Goal: Navigation & Orientation: Find specific page/section

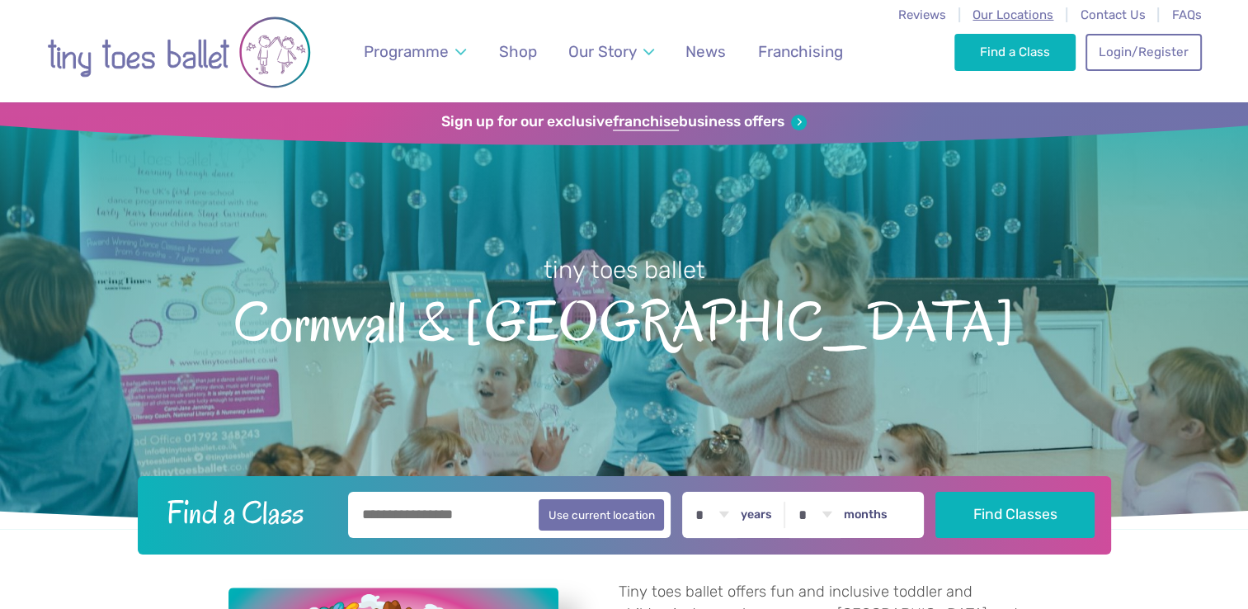
click at [1013, 15] on span "Our Locations" at bounding box center [1012, 14] width 81 height 15
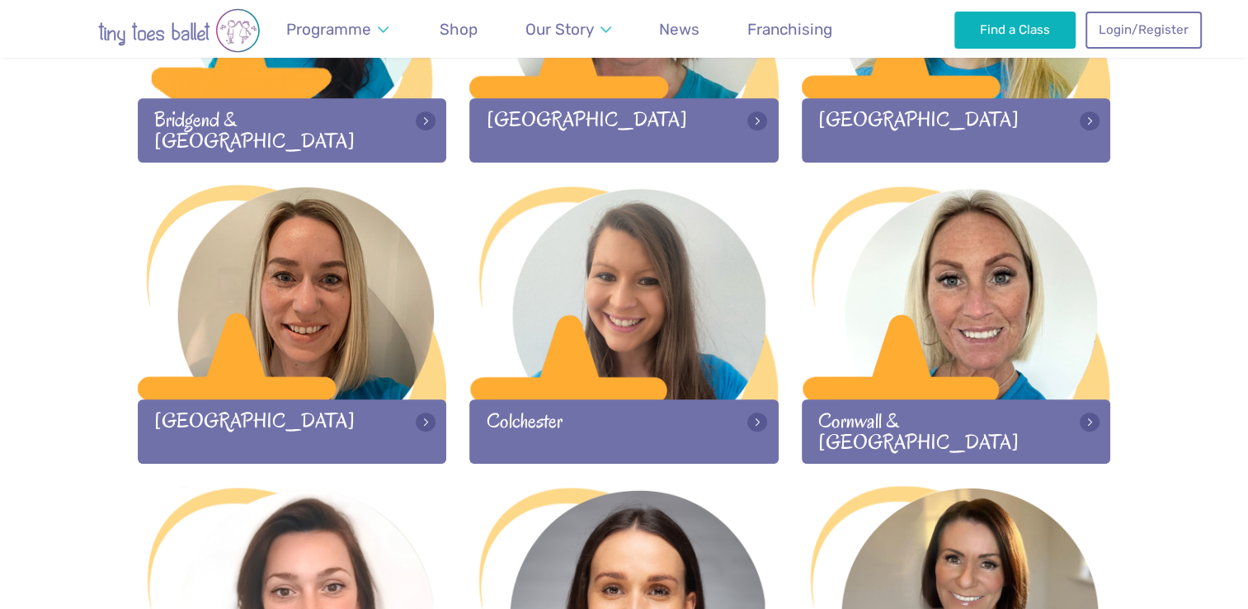
scroll to position [739, 0]
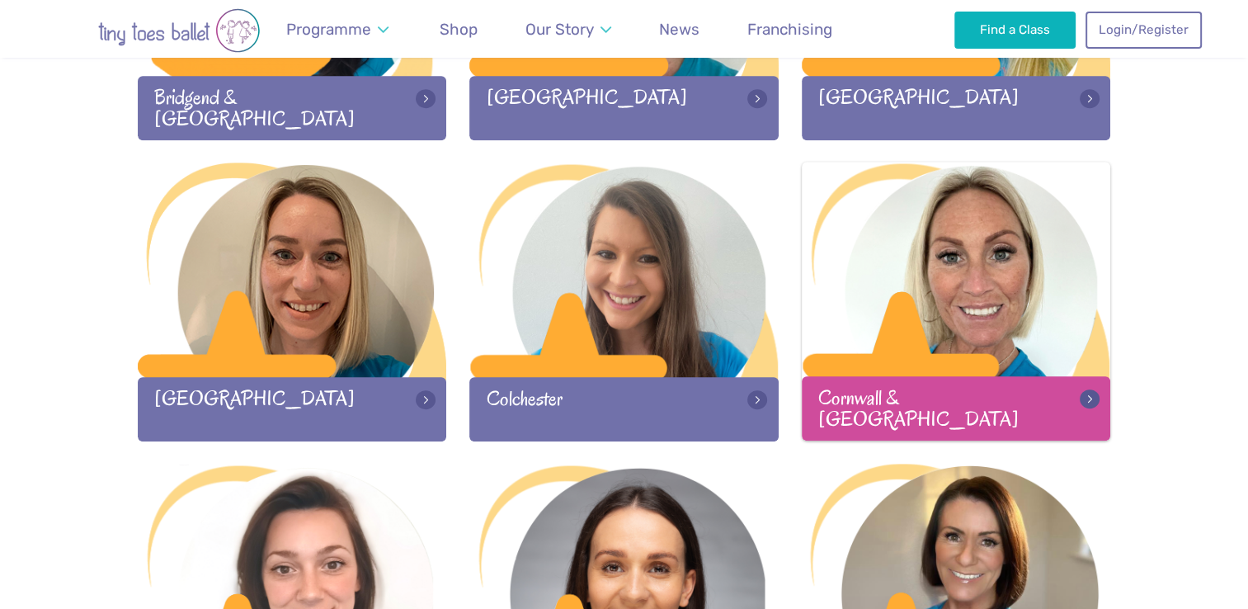
click at [960, 298] on div at bounding box center [955, 271] width 309 height 218
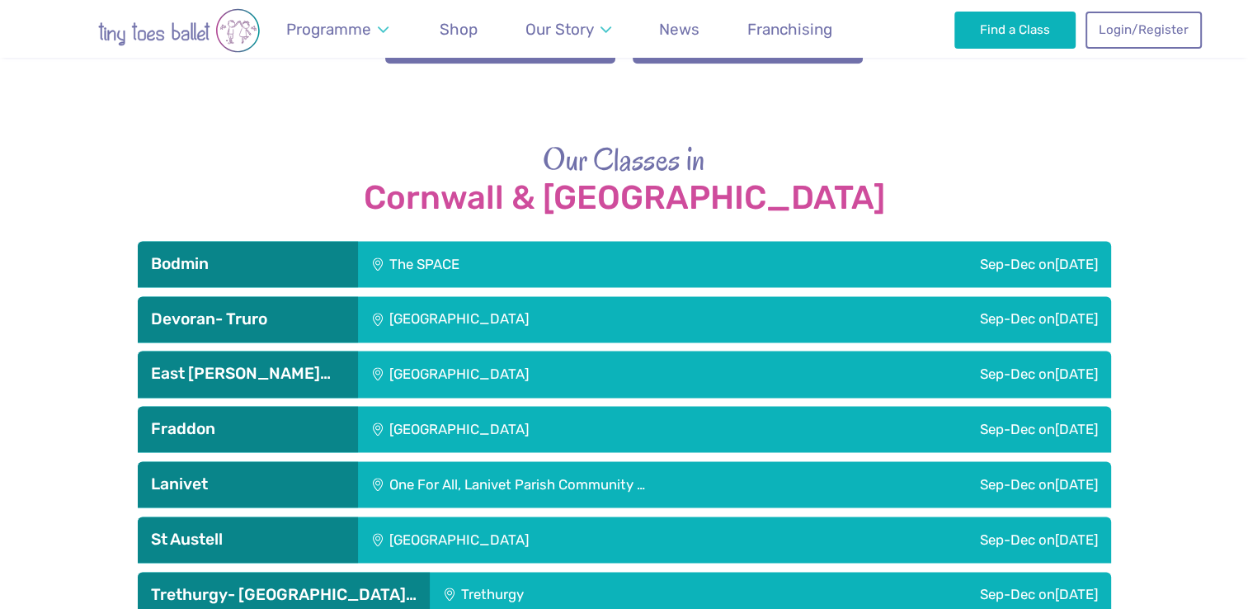
scroll to position [2220, 0]
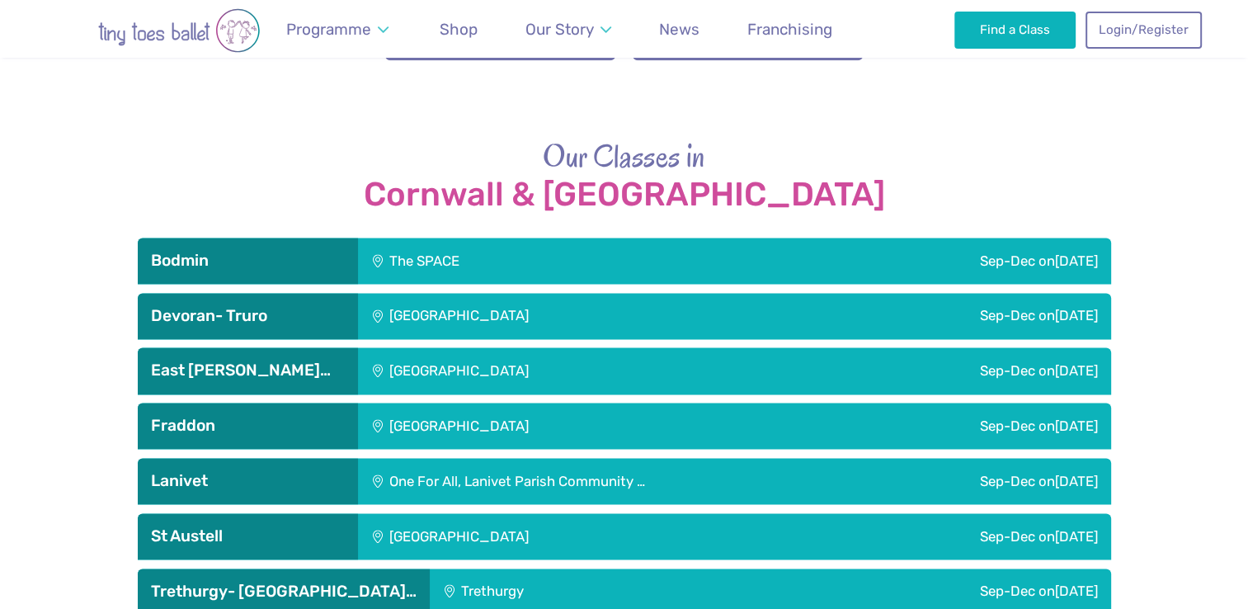
click at [589, 458] on div "One For All, Lanivet Parish Community …" at bounding box center [612, 481] width 509 height 46
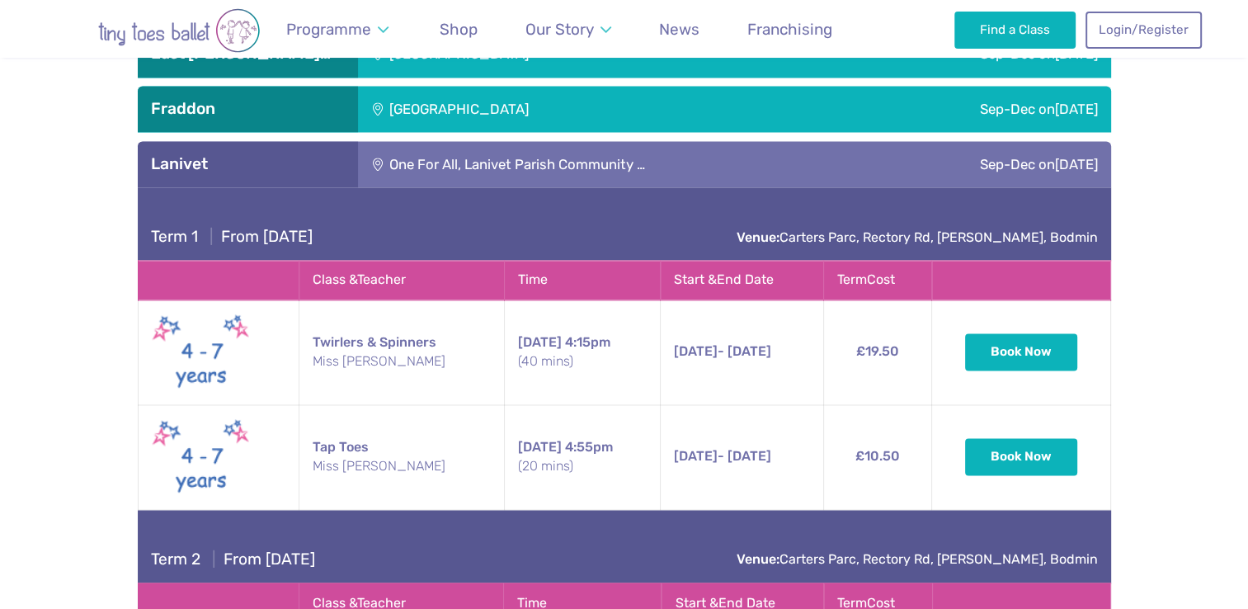
scroll to position [2420, 0]
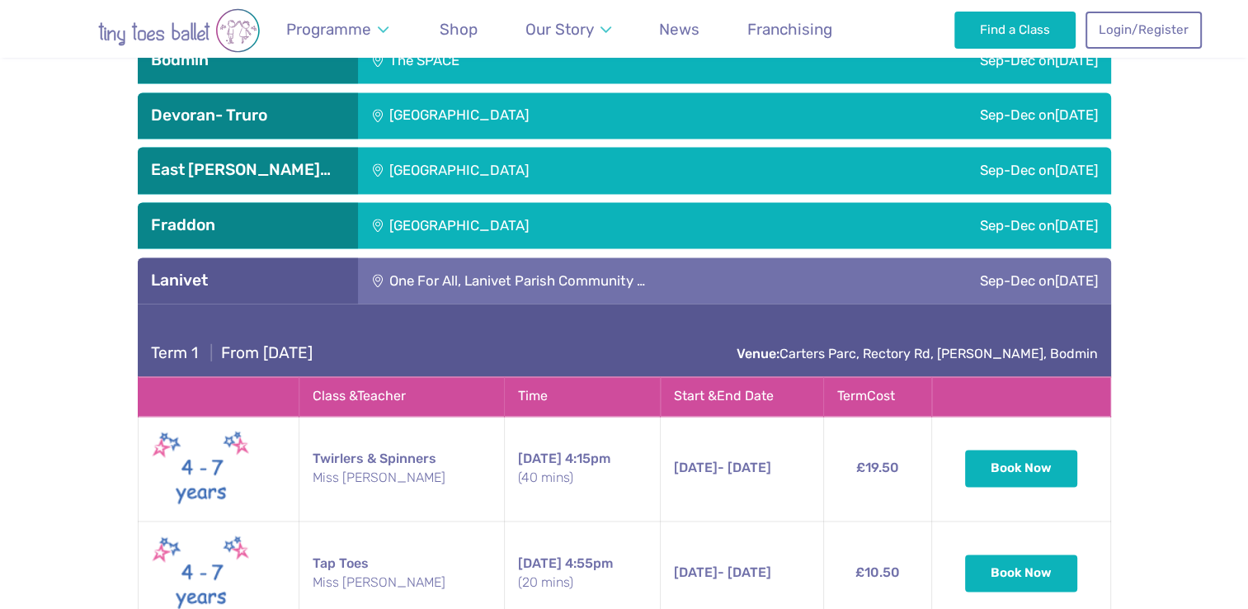
click at [693, 202] on div "[GEOGRAPHIC_DATA]" at bounding box center [569, 225] width 422 height 46
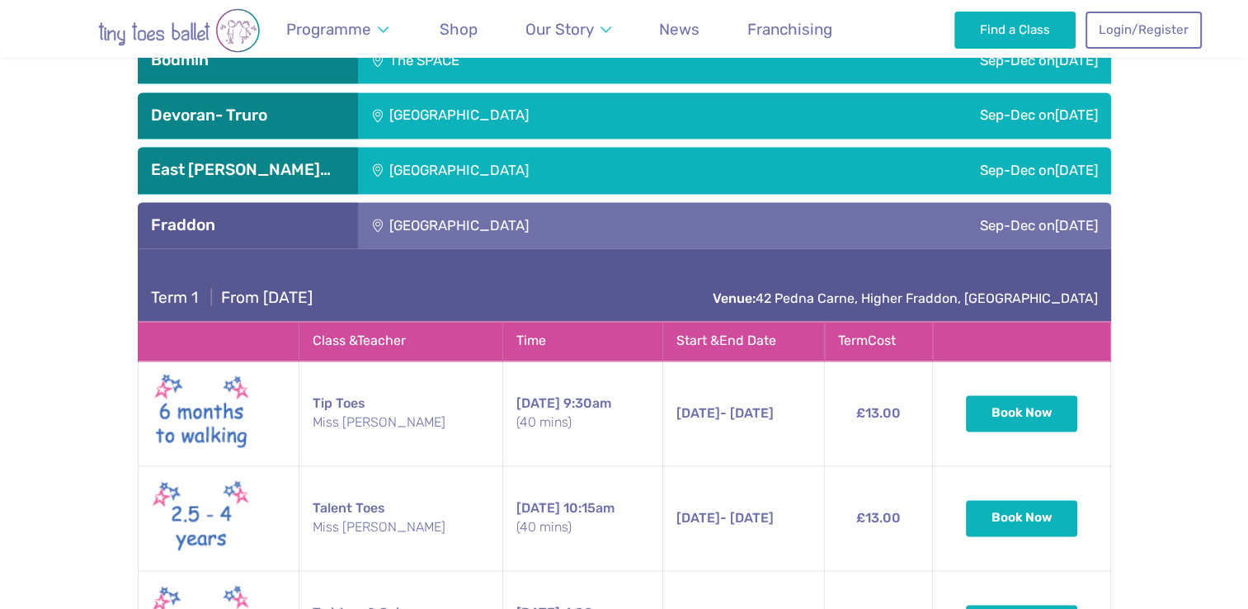
click at [640, 202] on div "[GEOGRAPHIC_DATA]" at bounding box center [569, 225] width 422 height 46
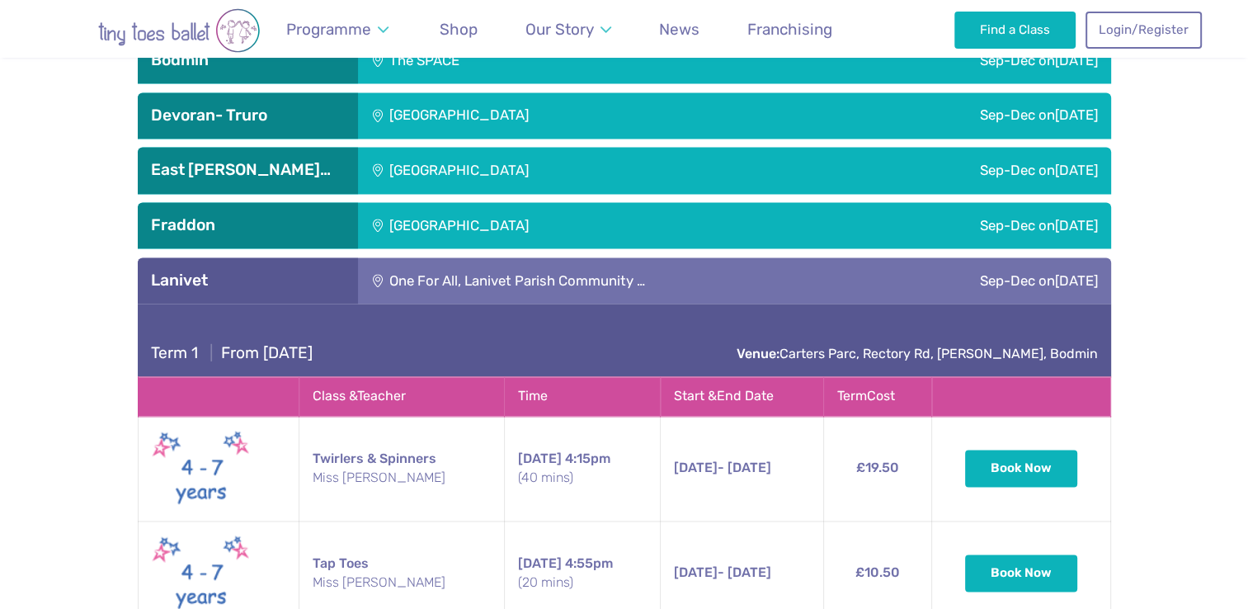
click at [524, 257] on div "One For All, Lanivet Parish Community …" at bounding box center [612, 280] width 509 height 46
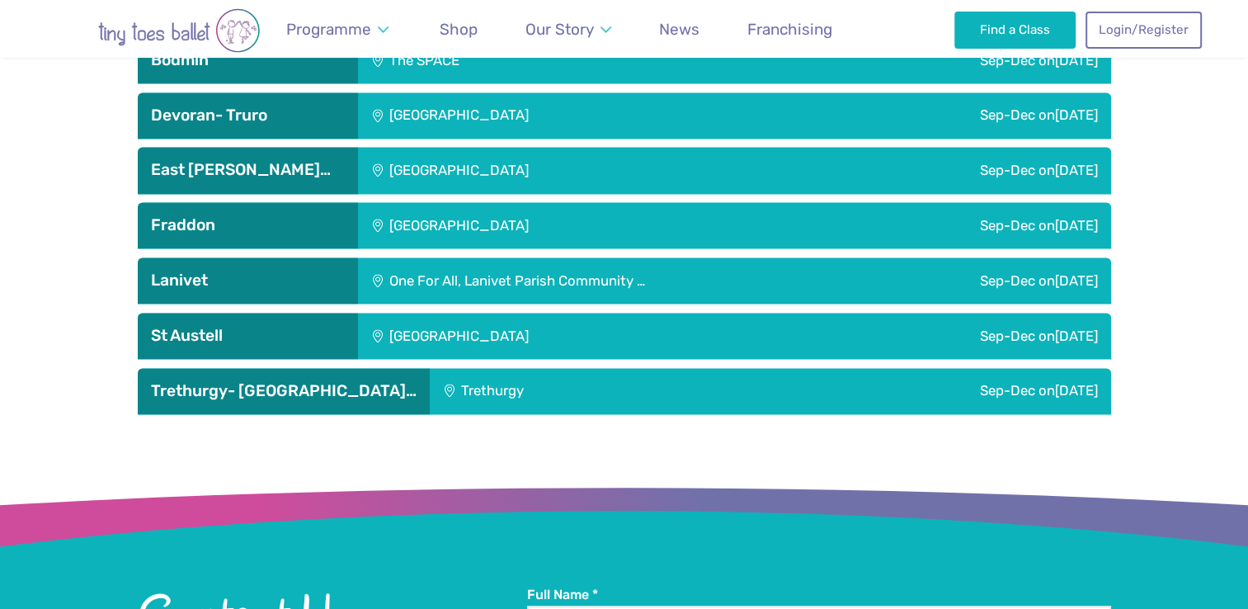
click at [498, 312] on div "[GEOGRAPHIC_DATA]" at bounding box center [569, 335] width 422 height 46
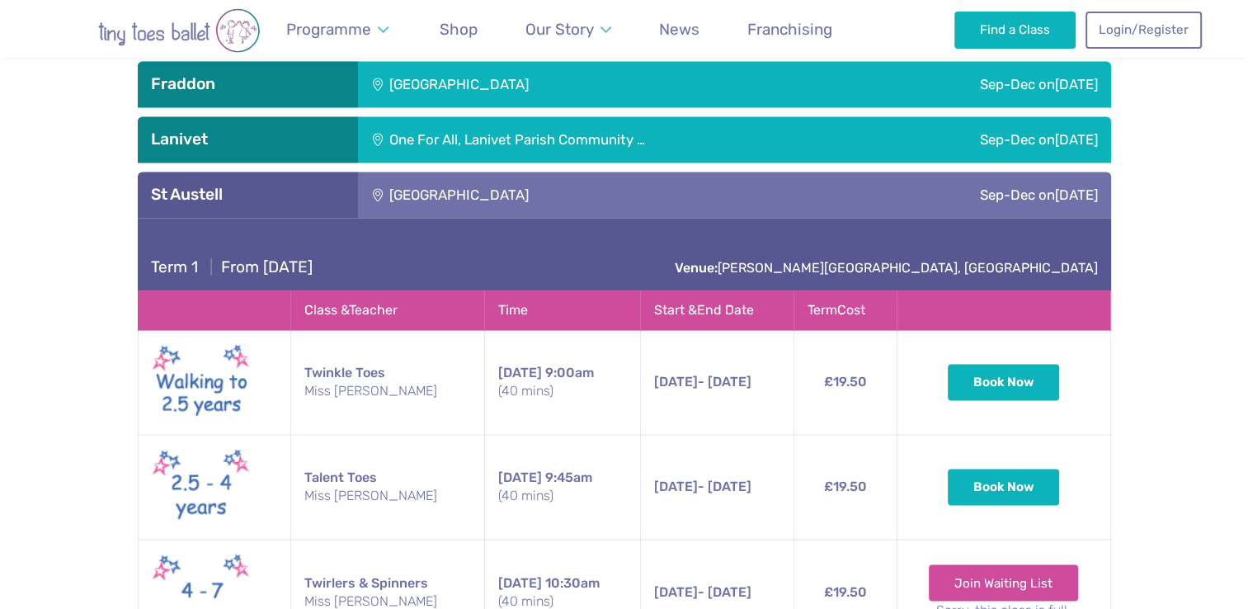
scroll to position [2568, 0]
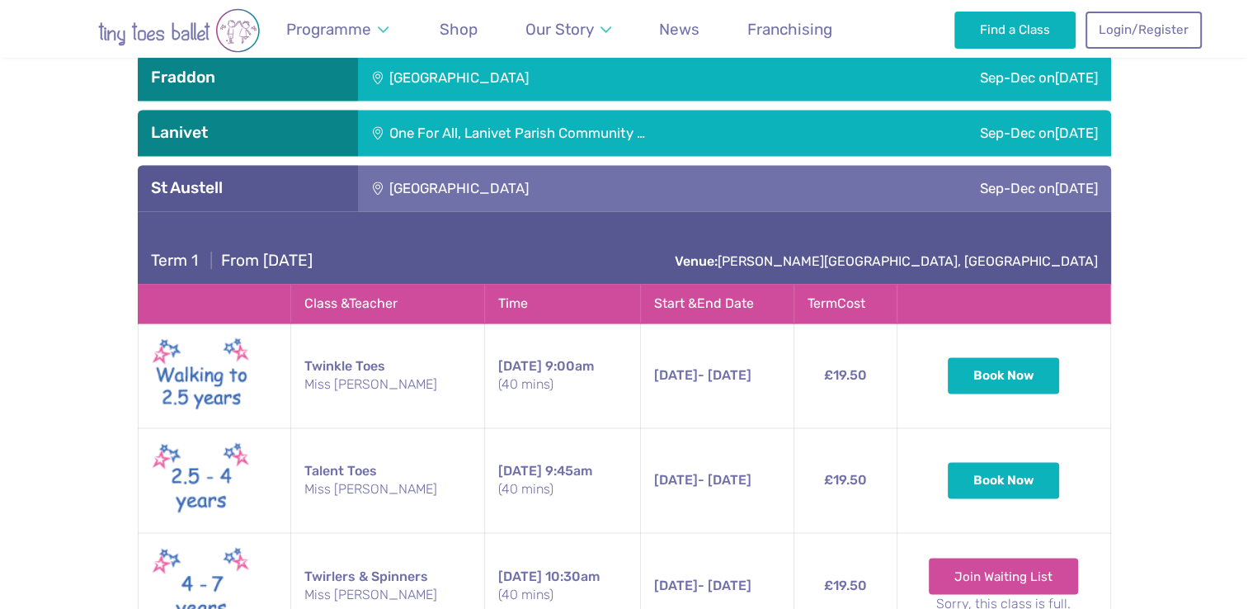
click at [345, 165] on div "St Austell" at bounding box center [248, 188] width 220 height 46
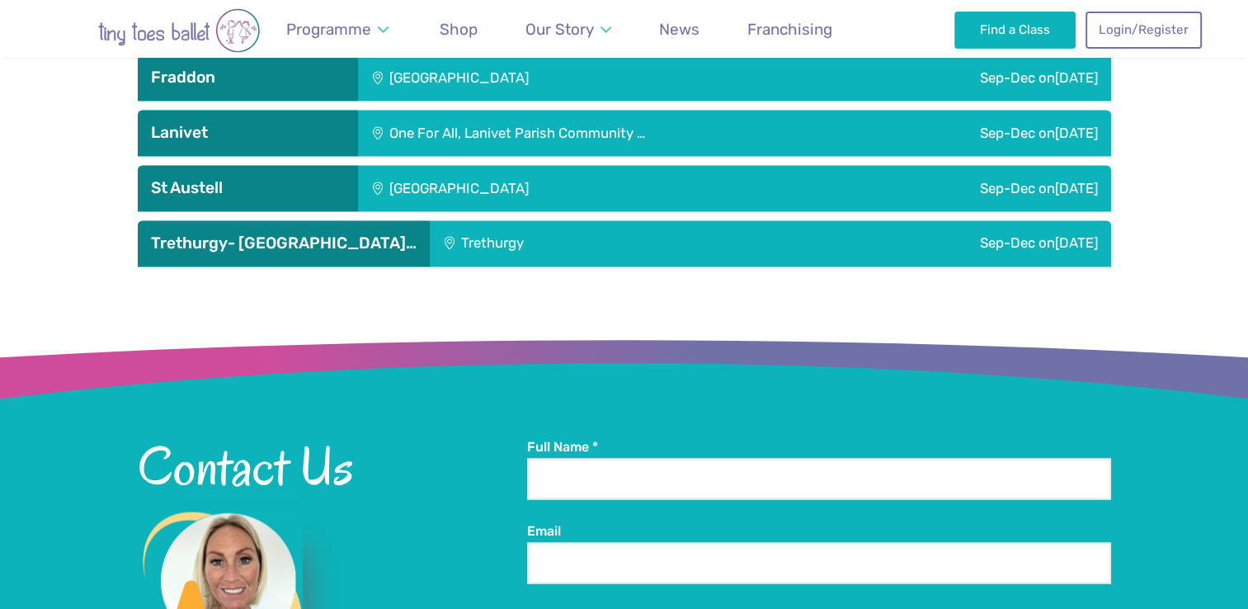
click at [430, 220] on div "Trethurgy" at bounding box center [575, 243] width 291 height 46
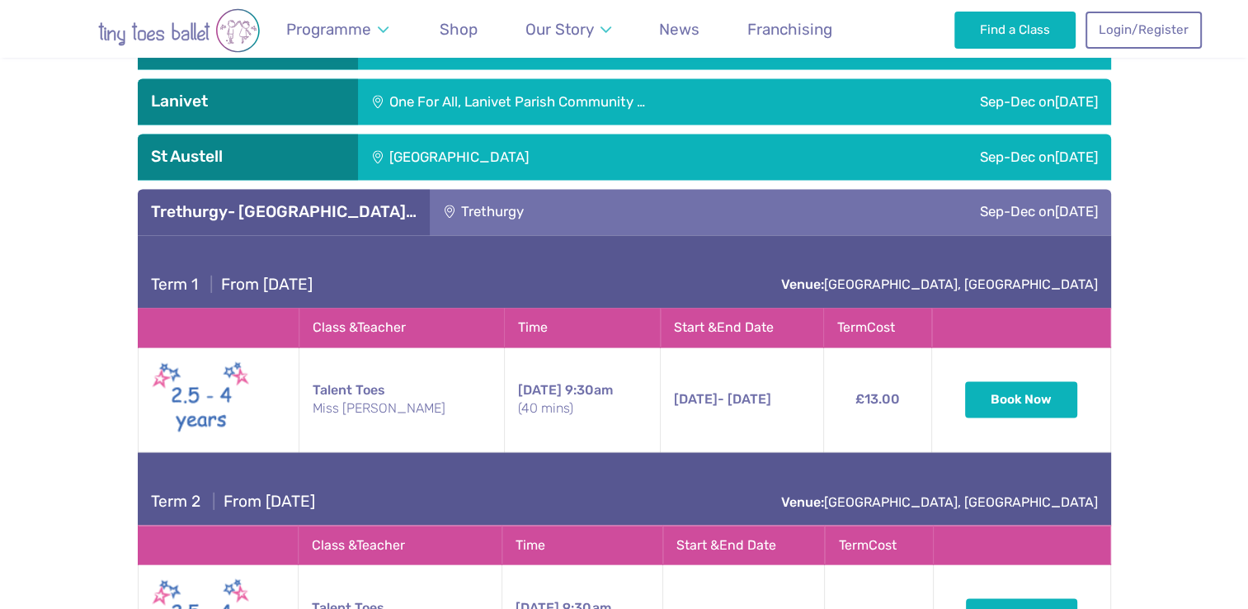
scroll to position [2567, 0]
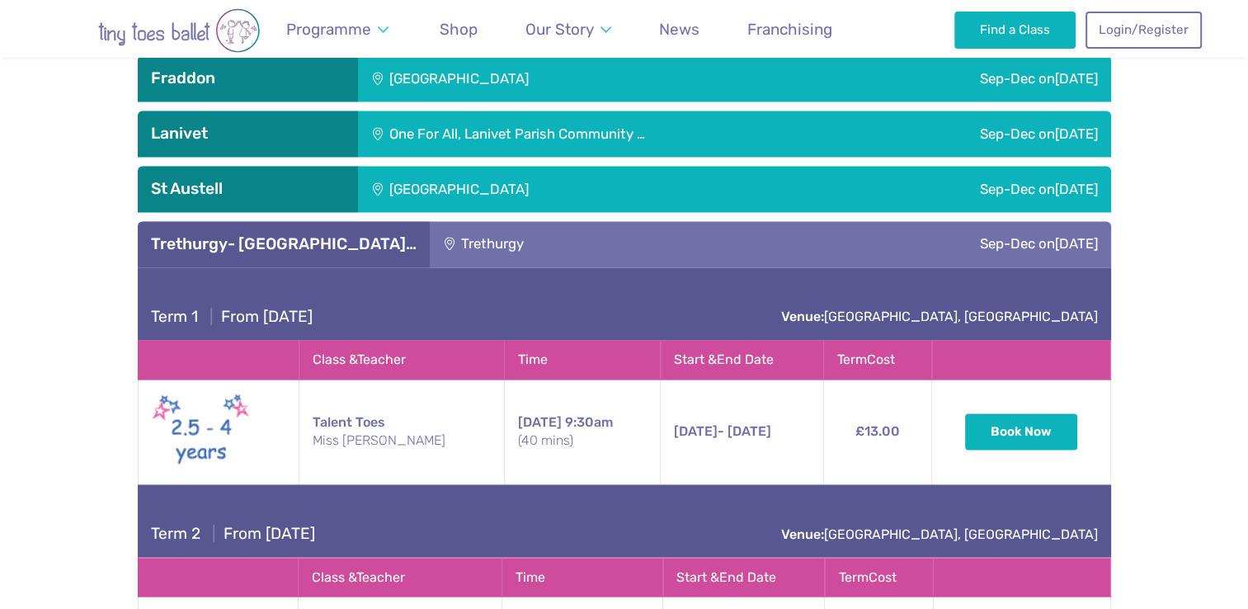
click at [462, 221] on div "Trethurgy" at bounding box center [575, 244] width 291 height 46
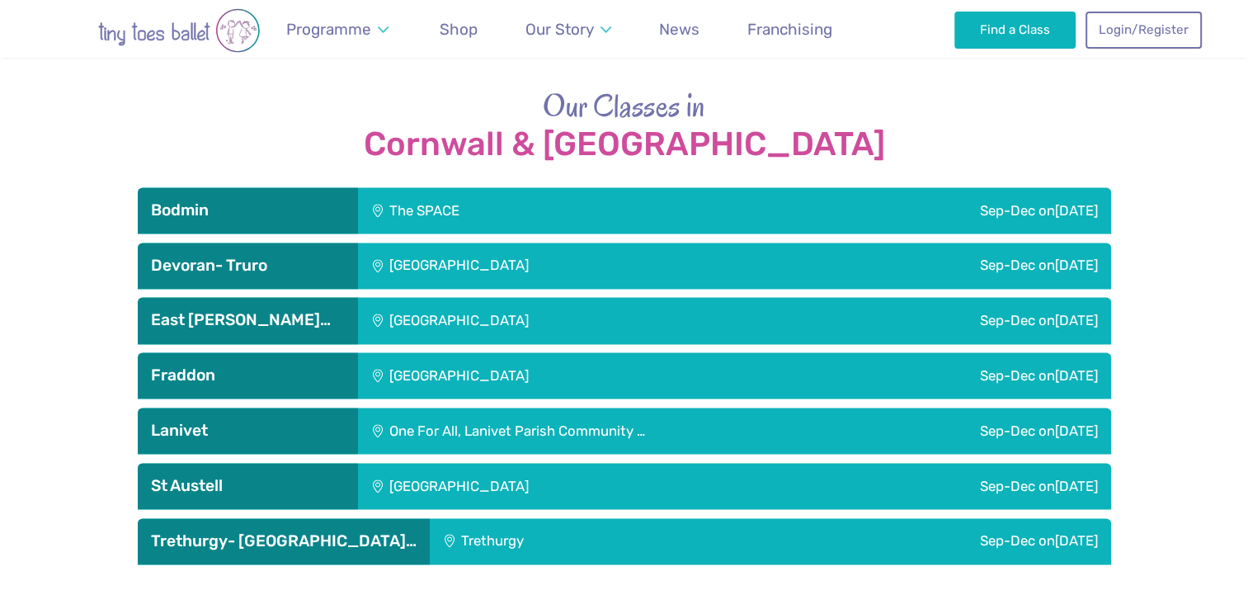
scroll to position [2254, 0]
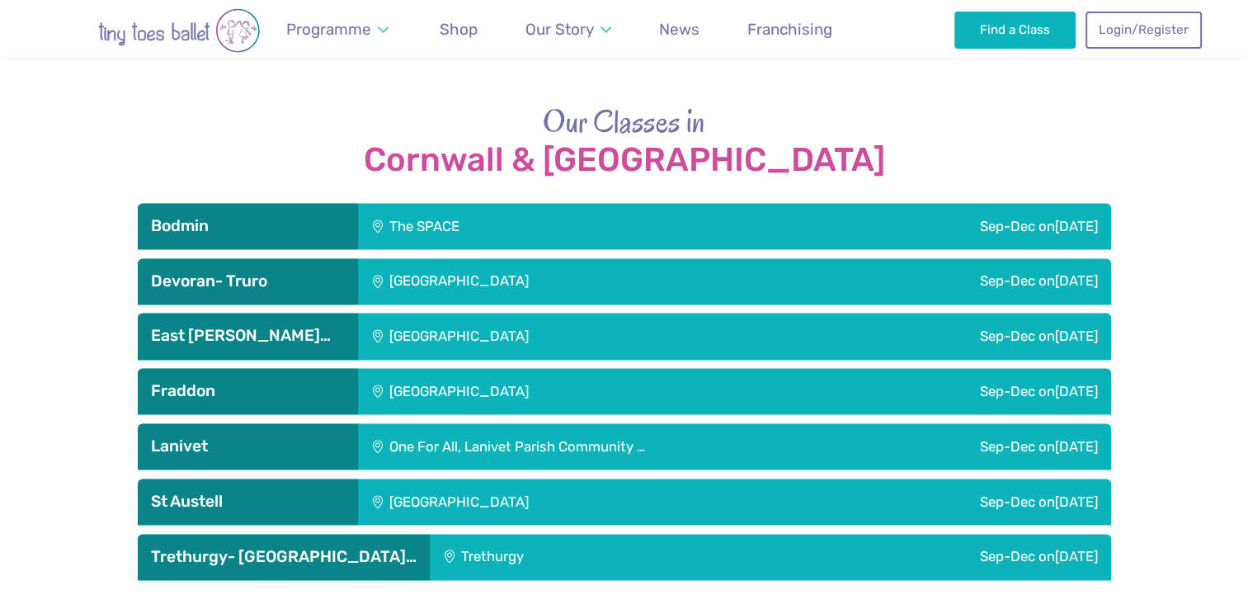
click at [516, 368] on div "[GEOGRAPHIC_DATA]" at bounding box center [569, 391] width 422 height 46
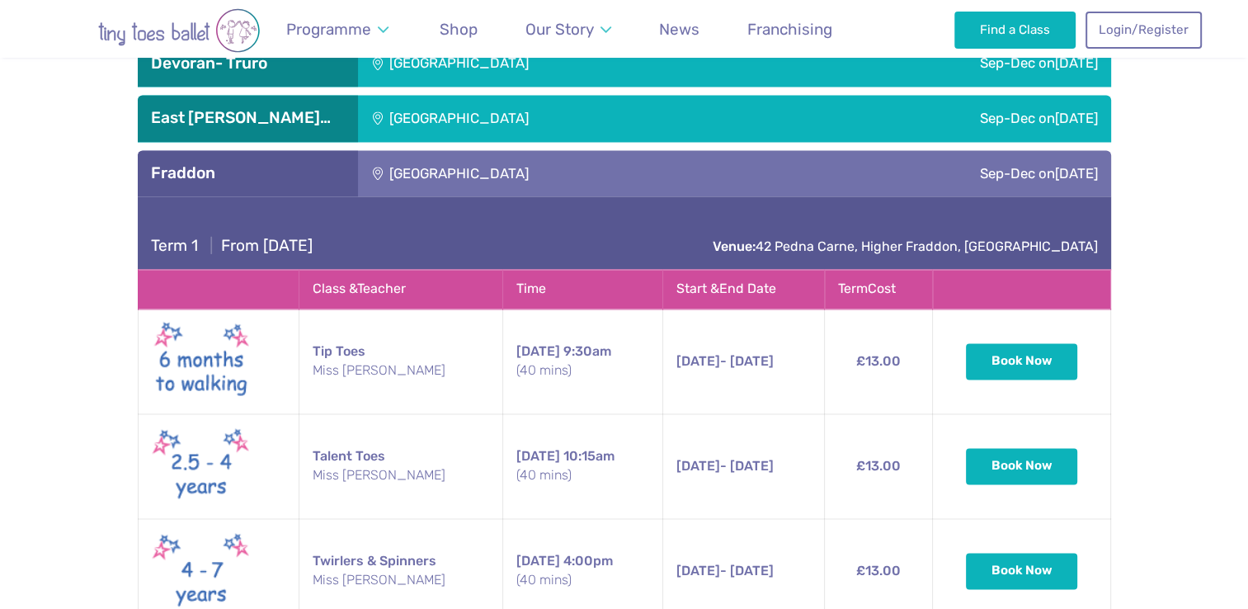
scroll to position [2470, 0]
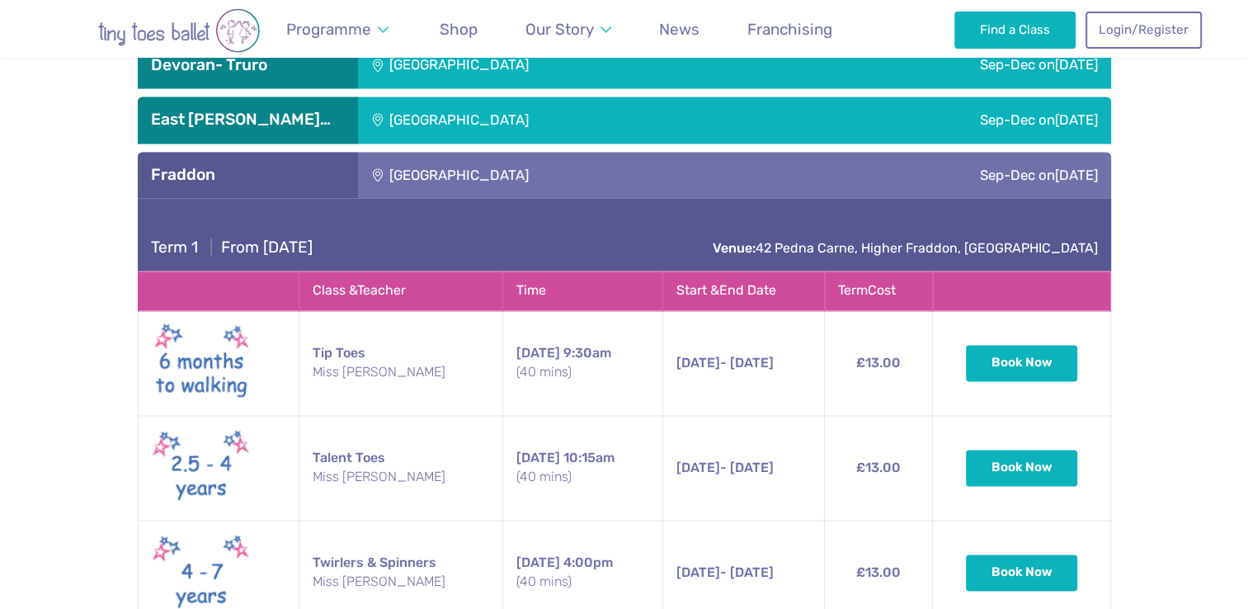
click at [449, 152] on div "[GEOGRAPHIC_DATA]" at bounding box center [569, 175] width 422 height 46
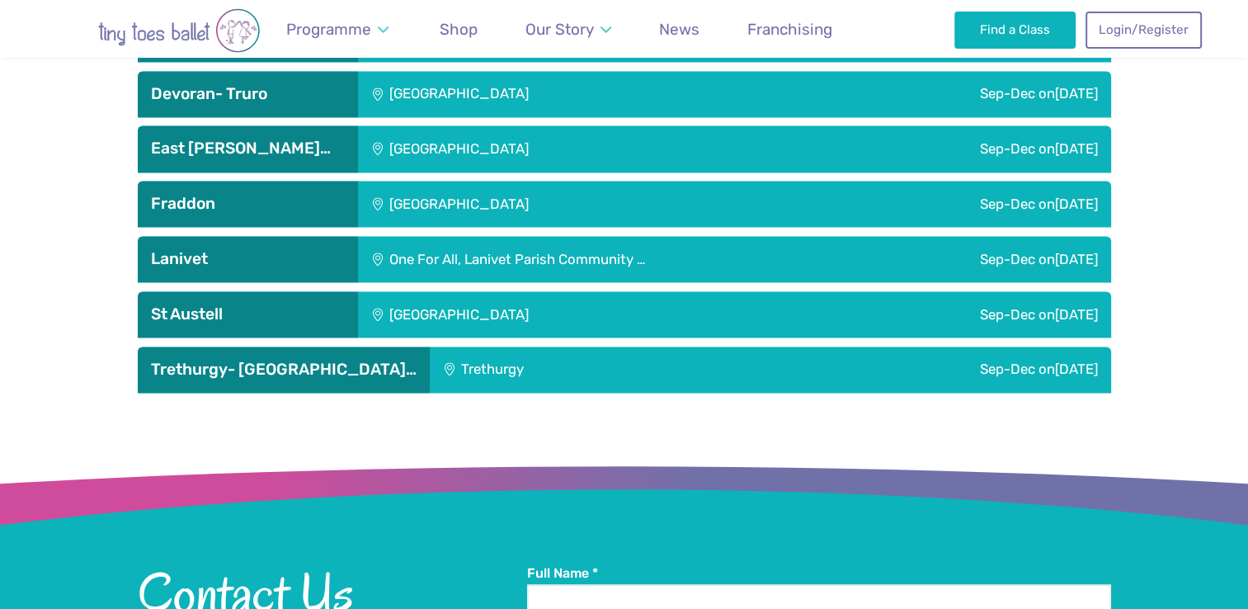
scroll to position [2388, 0]
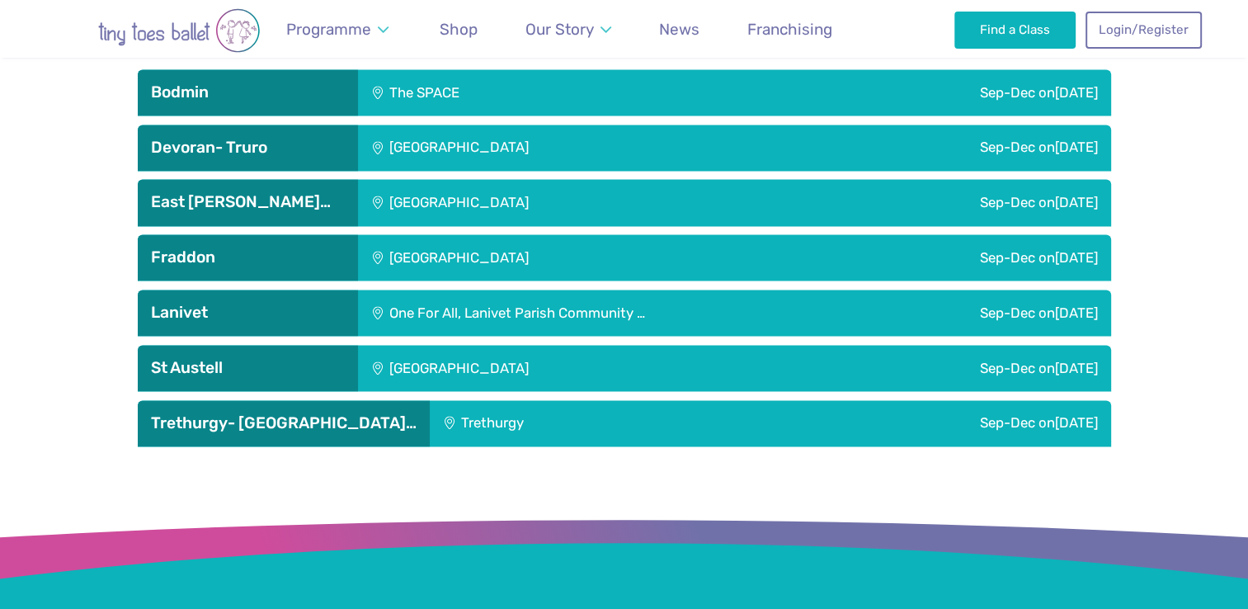
click at [500, 179] on div "[GEOGRAPHIC_DATA]" at bounding box center [569, 202] width 422 height 46
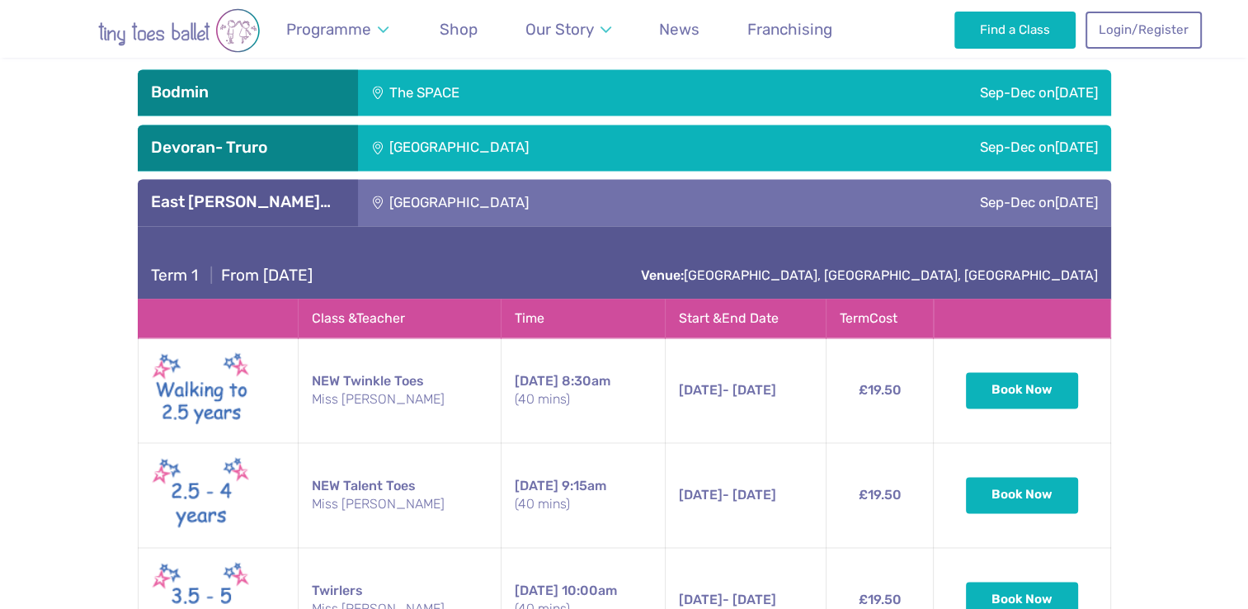
click at [453, 179] on div "[GEOGRAPHIC_DATA]" at bounding box center [569, 202] width 422 height 46
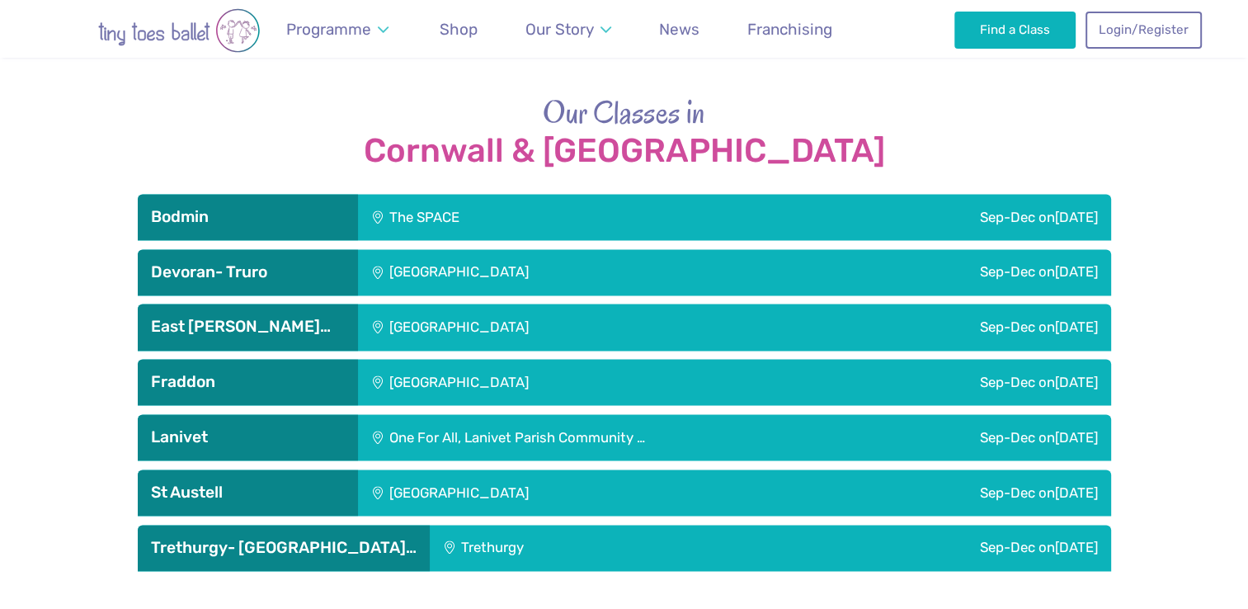
scroll to position [2262, 0]
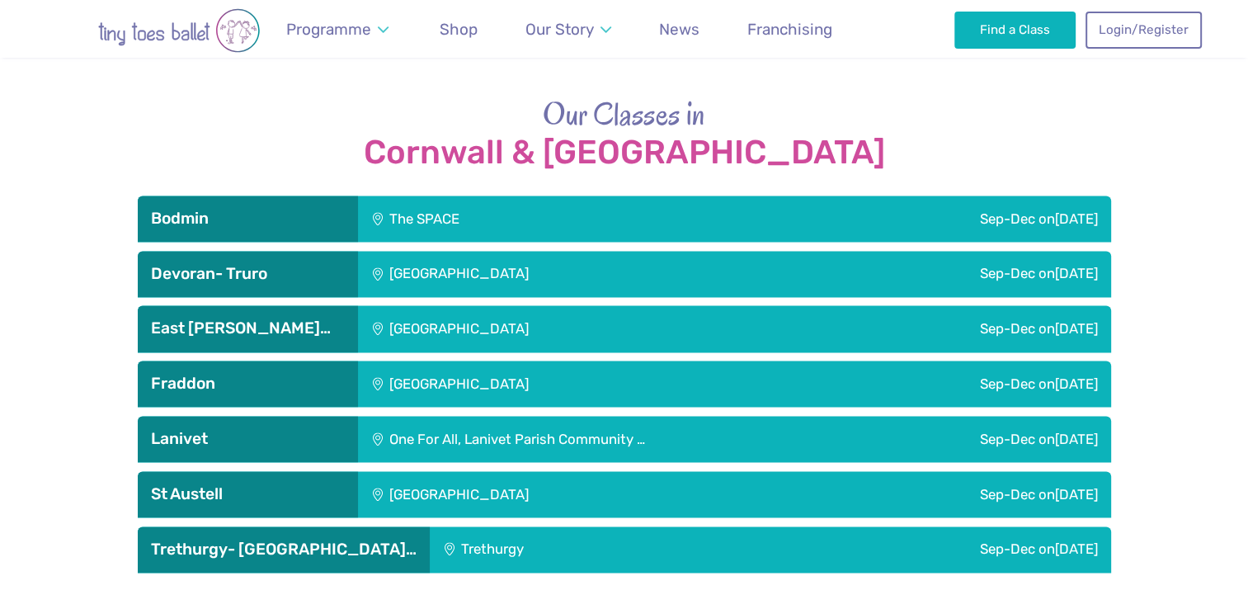
click at [487, 195] on div "The SPACE" at bounding box center [525, 218] width 334 height 46
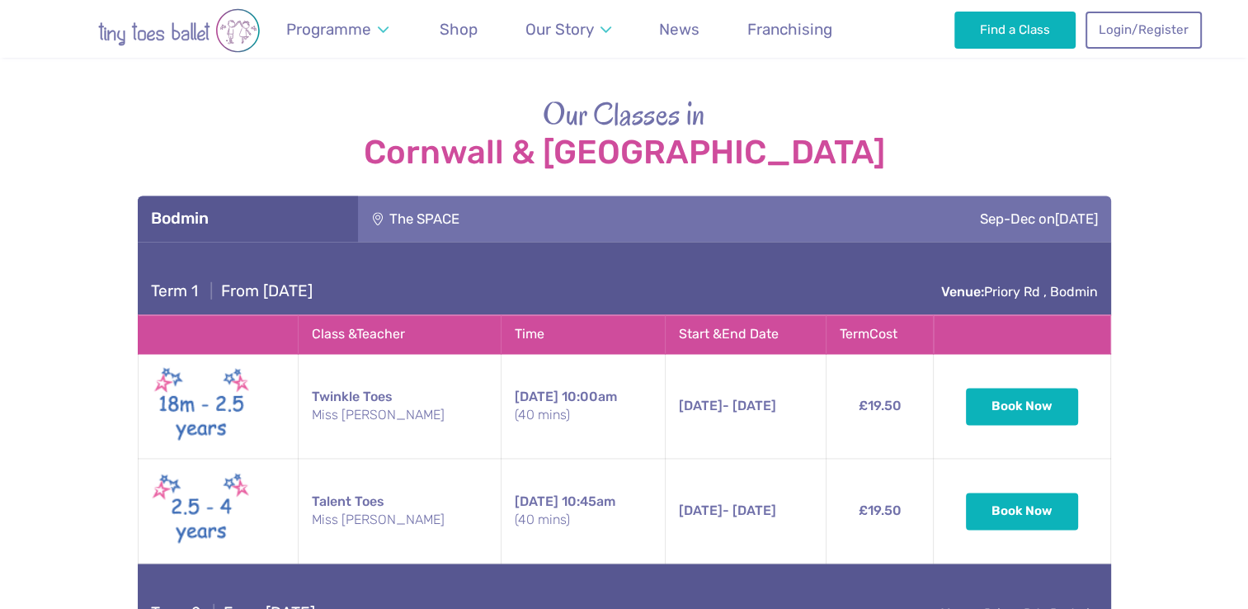
click at [216, 209] on h3 "Bodmin" at bounding box center [248, 219] width 194 height 20
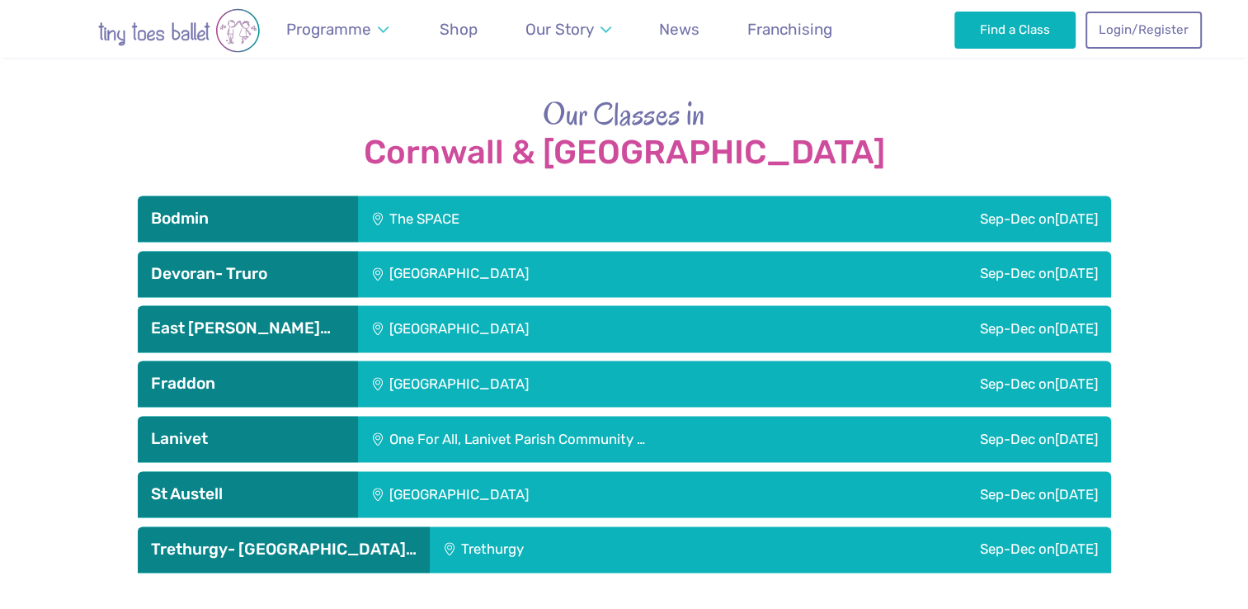
click at [181, 305] on div "East [PERSON_NAME]…" at bounding box center [248, 328] width 220 height 46
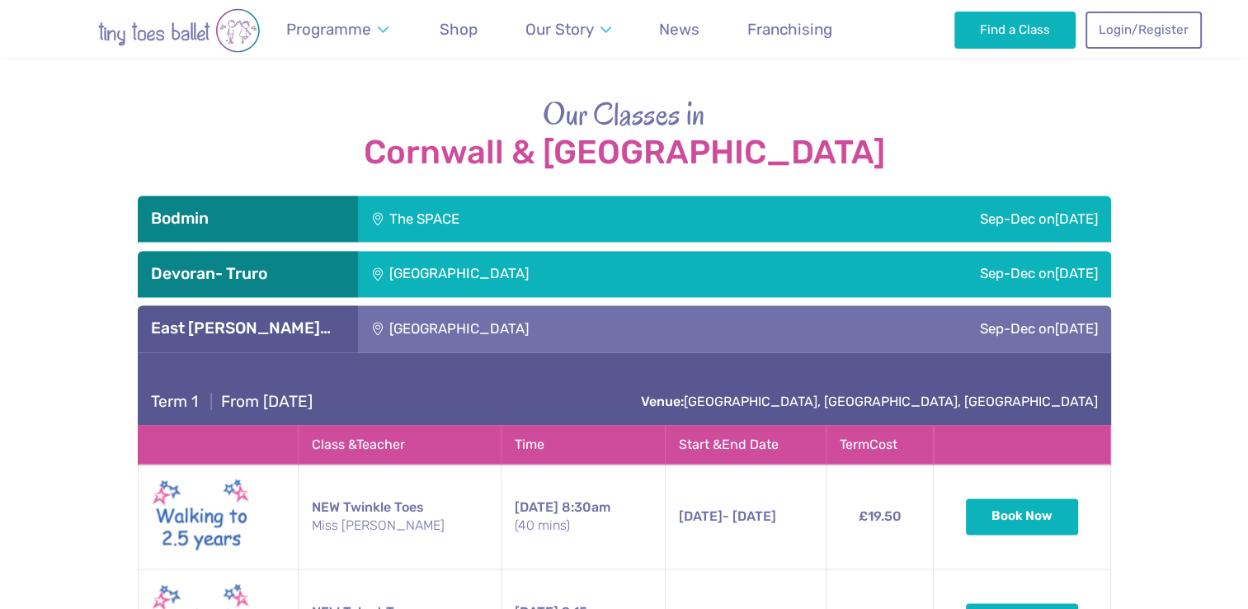
click at [641, 305] on div "[GEOGRAPHIC_DATA]" at bounding box center [569, 328] width 422 height 46
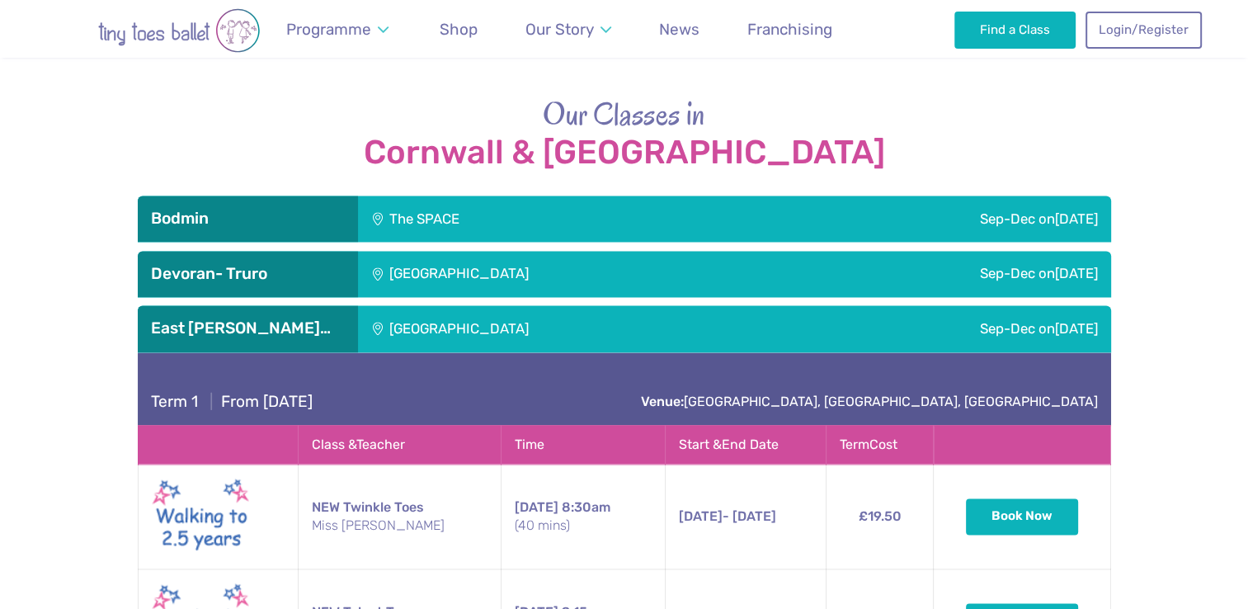
click at [505, 305] on div "[GEOGRAPHIC_DATA]" at bounding box center [569, 328] width 422 height 46
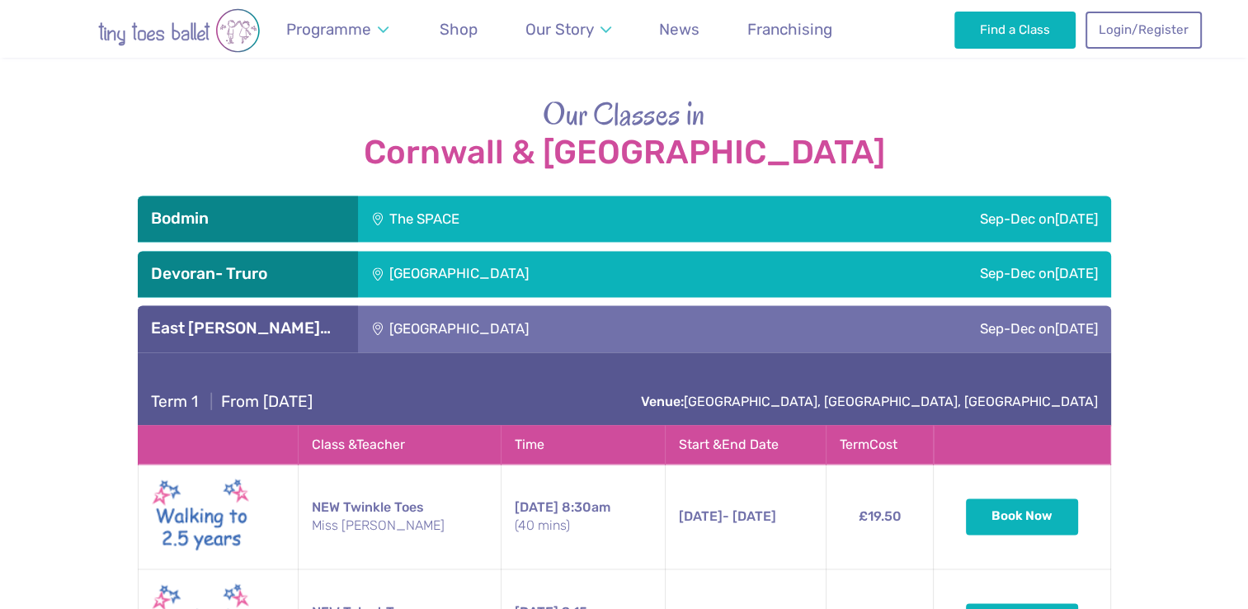
click at [525, 305] on div "[GEOGRAPHIC_DATA]" at bounding box center [569, 328] width 422 height 46
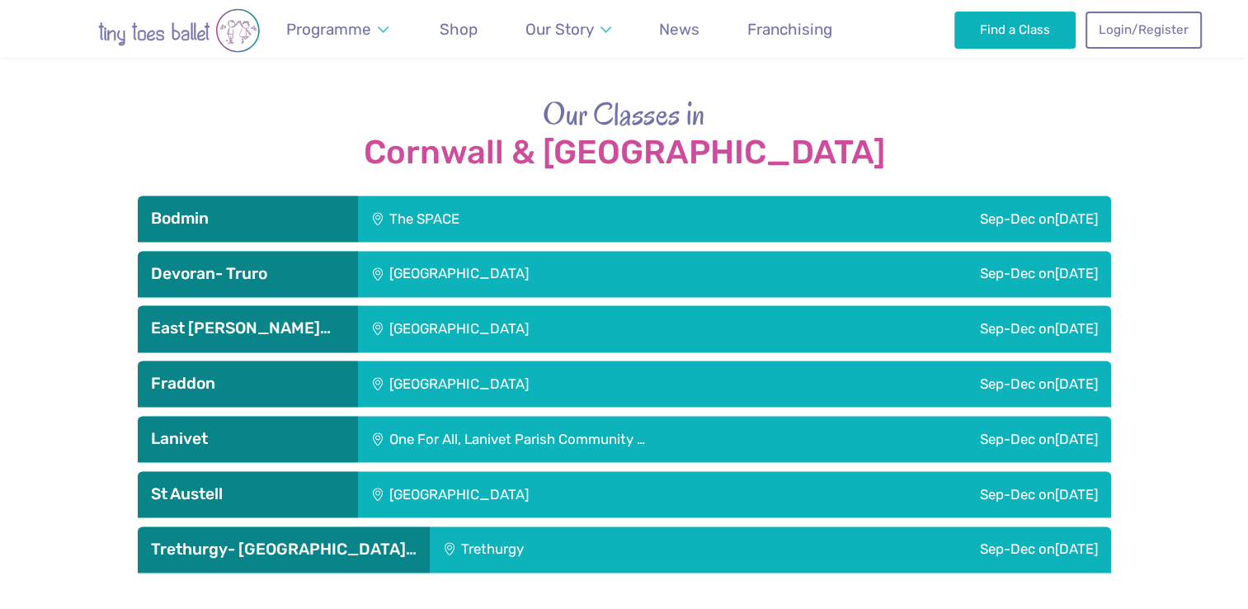
click at [444, 471] on div "[GEOGRAPHIC_DATA]" at bounding box center [569, 494] width 422 height 46
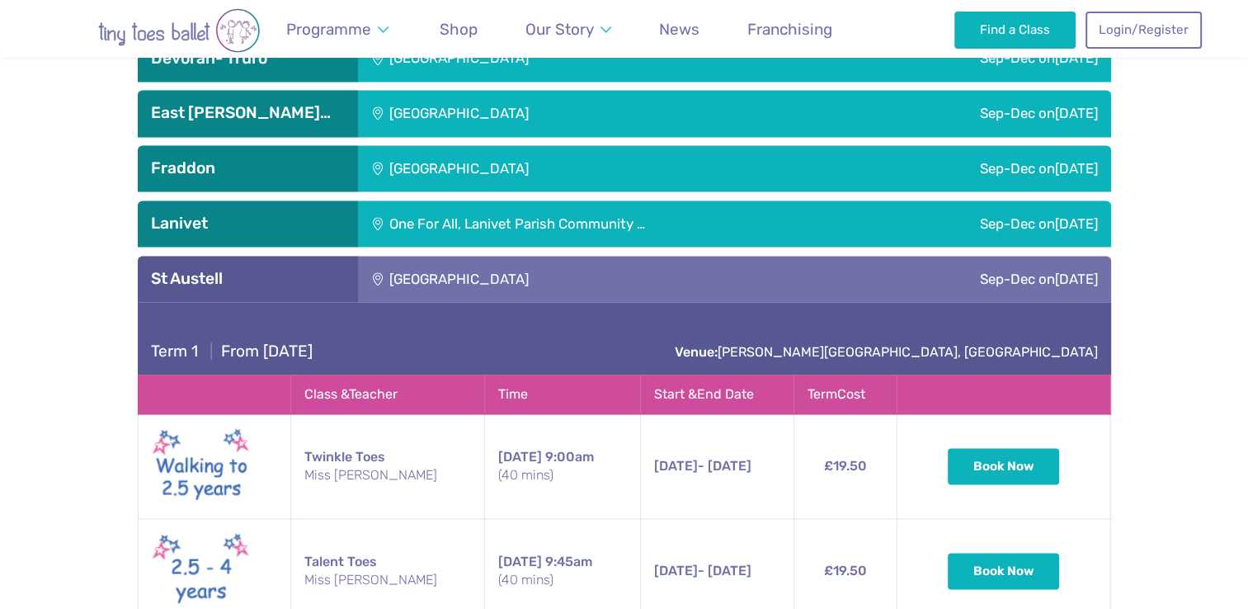
scroll to position [2502, 0]
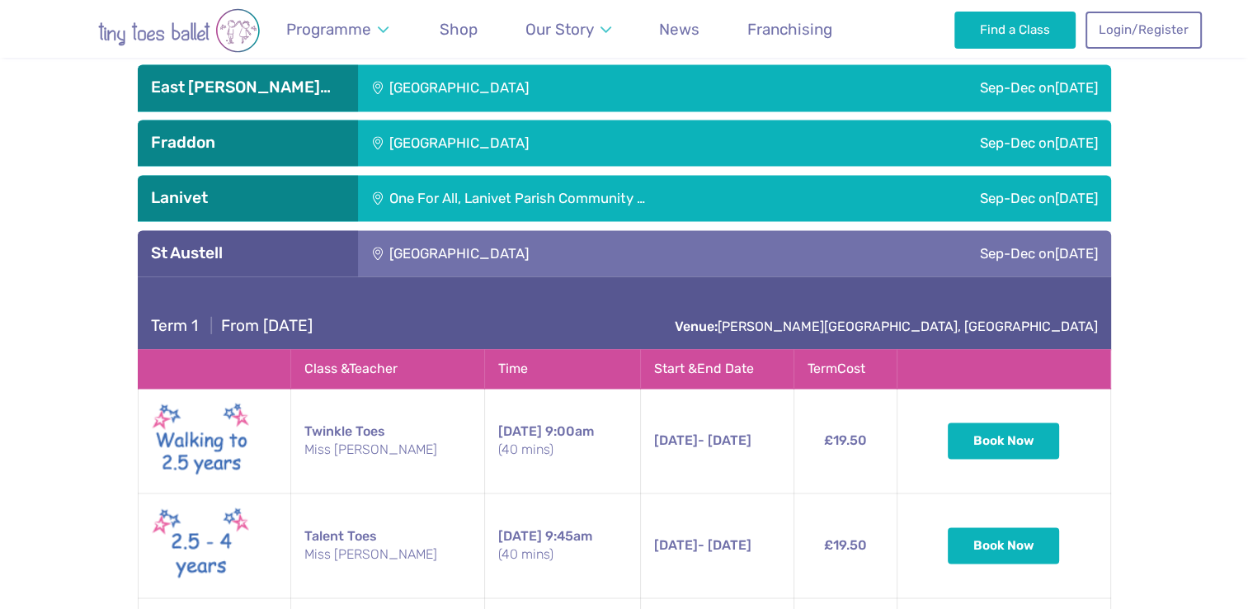
click at [190, 230] on div "St Austell" at bounding box center [248, 253] width 220 height 46
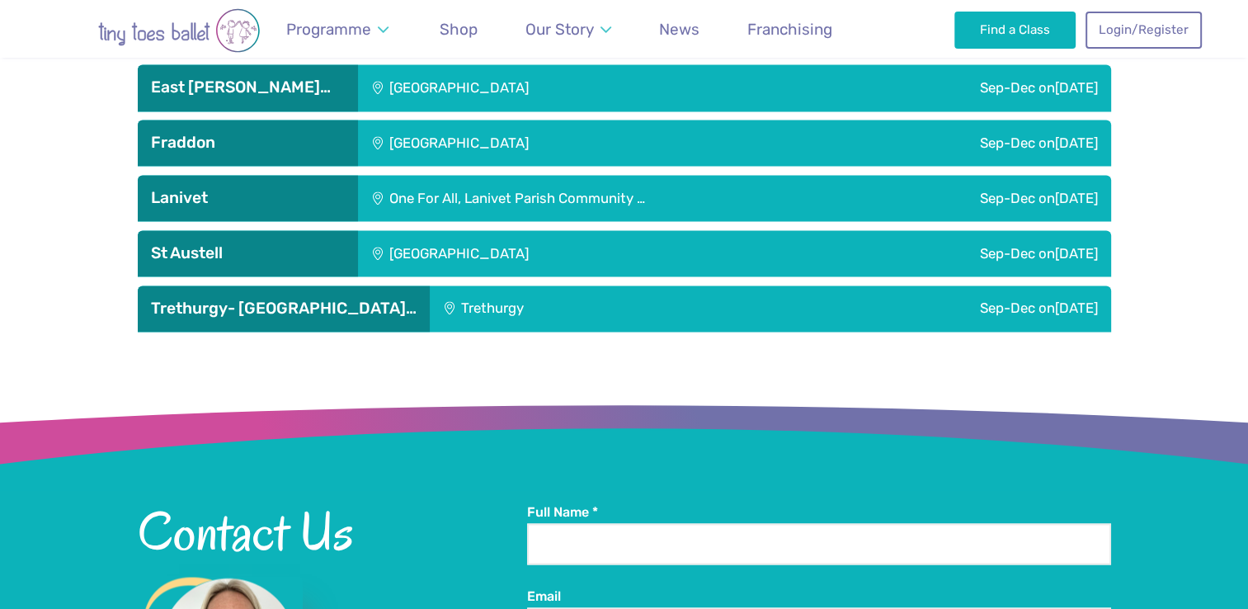
click at [164, 188] on h3 "Lanivet" at bounding box center [248, 198] width 194 height 20
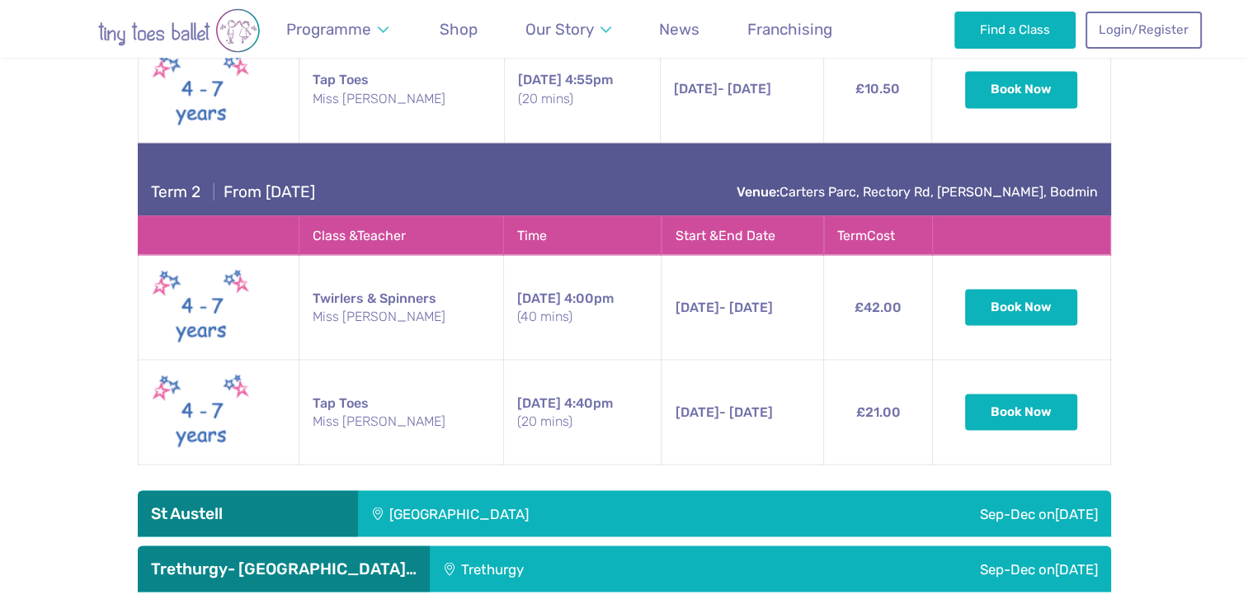
scroll to position [2906, 0]
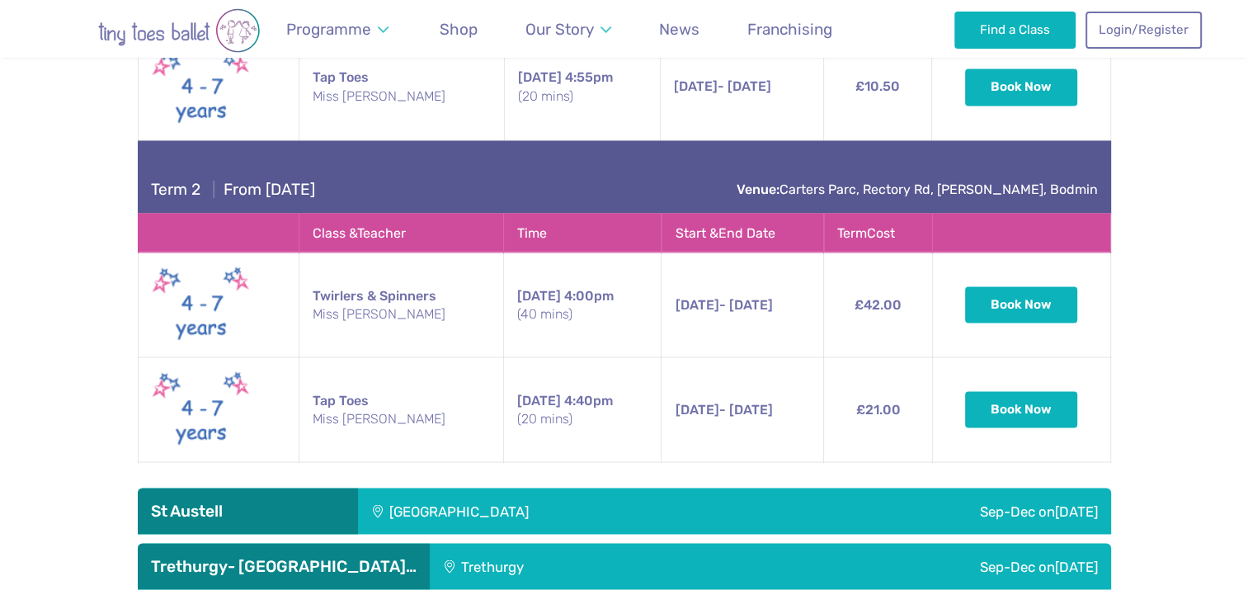
click at [181, 500] on h3 "St Austell" at bounding box center [248, 510] width 194 height 20
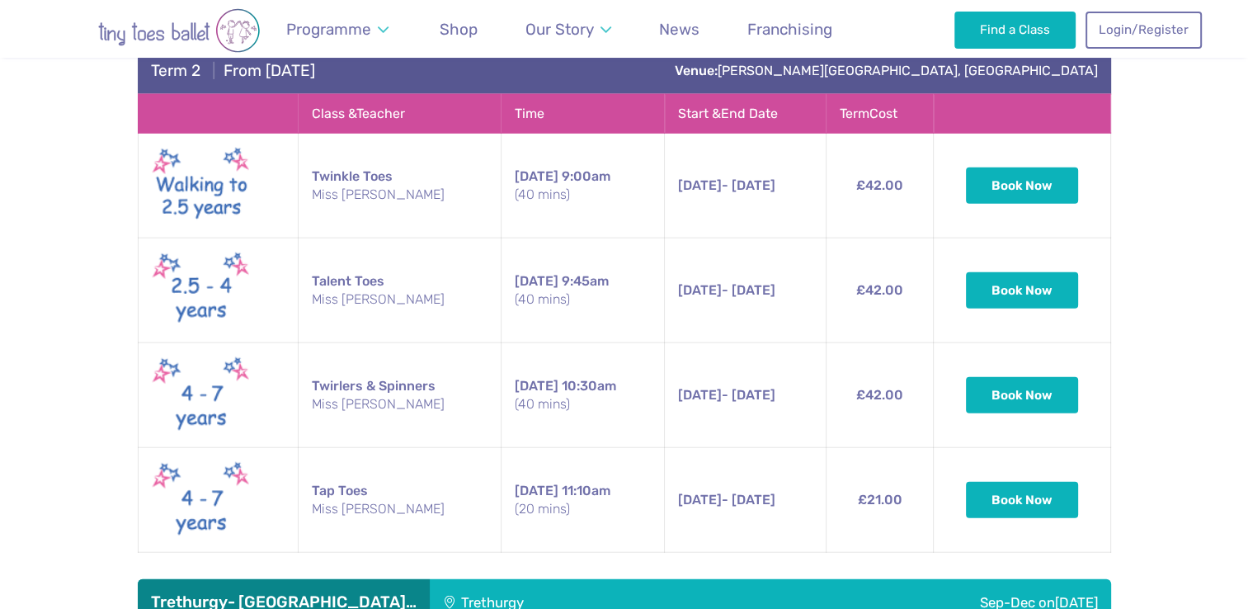
scroll to position [3959, 0]
